Goal: Find specific page/section: Find specific page/section

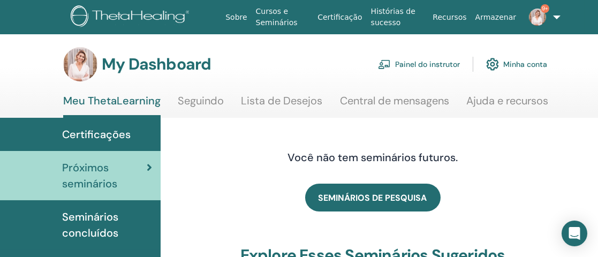
click at [432, 63] on link "Painel do instrutor" at bounding box center [419, 64] width 82 height 24
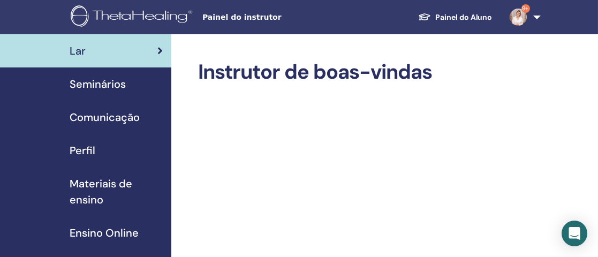
click at [108, 82] on span "Seminários" at bounding box center [98, 84] width 56 height 16
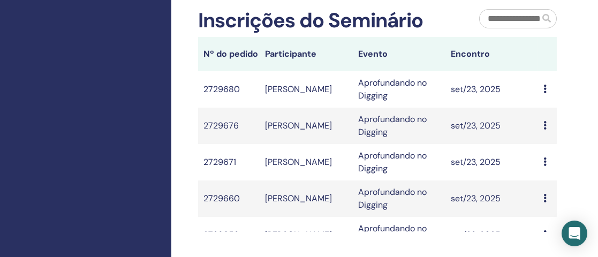
scroll to position [681, 0]
